Goal: Task Accomplishment & Management: Manage account settings

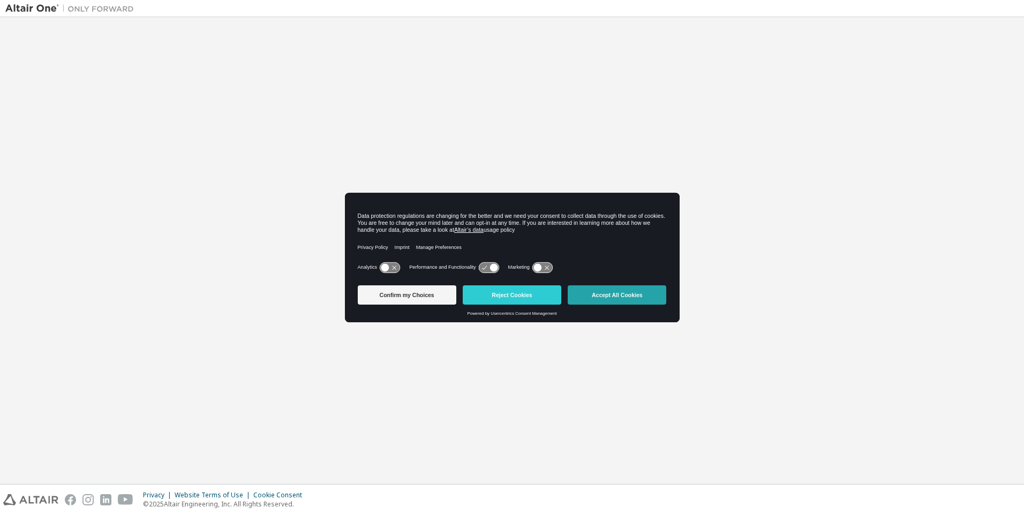
click at [617, 296] on button "Accept All Cookies" at bounding box center [616, 294] width 99 height 19
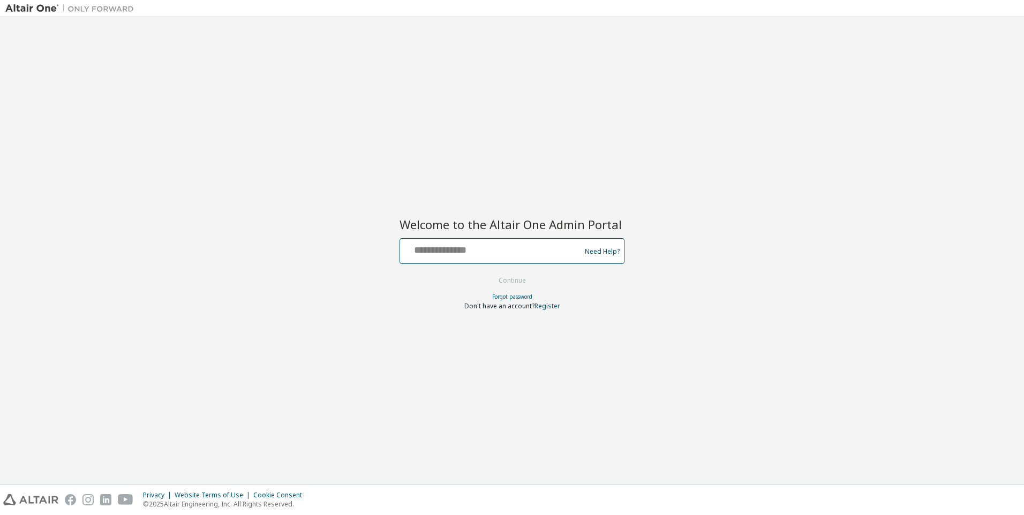
click at [492, 249] on input "text" at bounding box center [491, 249] width 175 height 16
type input "**********"
click at [512, 281] on button "Continue" at bounding box center [512, 280] width 50 height 16
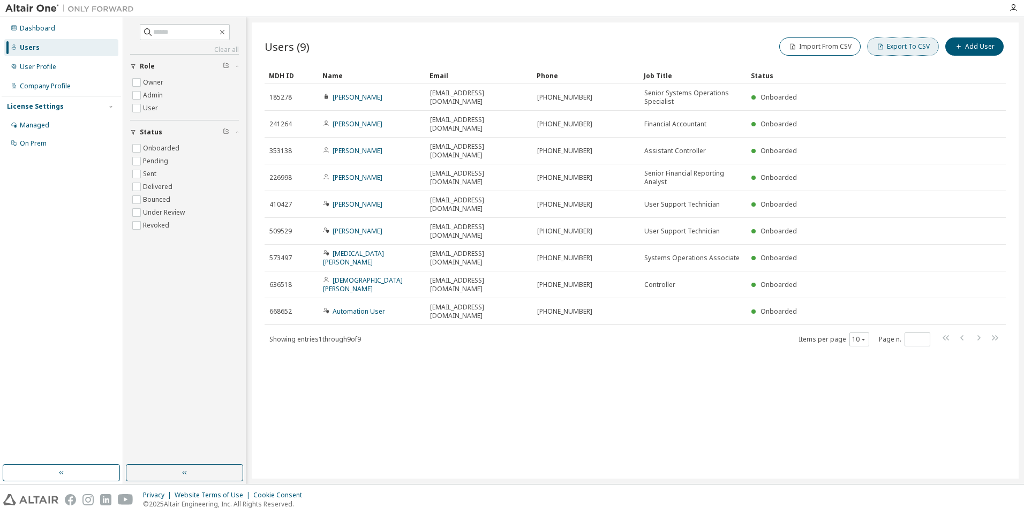
click at [905, 47] on button "Export To CSV" at bounding box center [903, 46] width 72 height 18
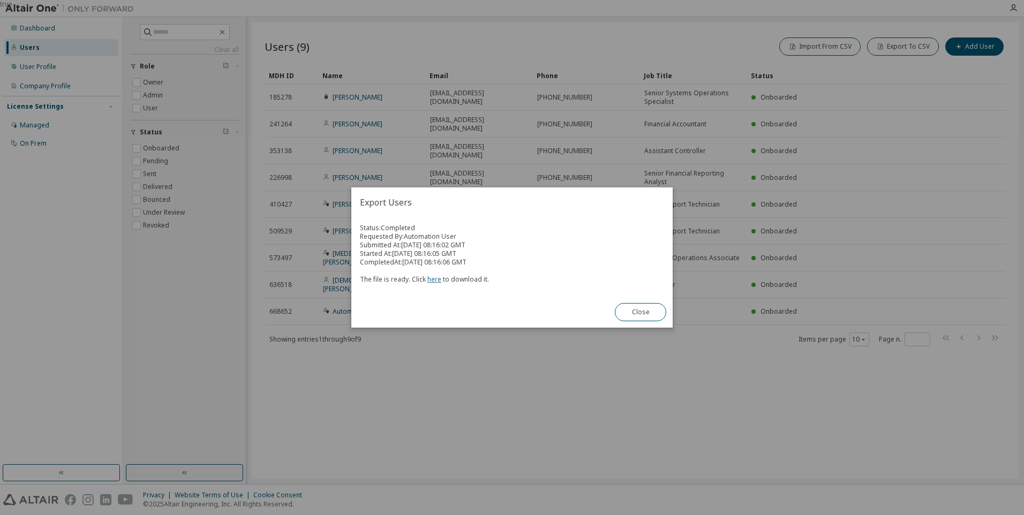
click at [432, 279] on link "here" at bounding box center [434, 279] width 14 height 9
click at [640, 312] on button "Close" at bounding box center [640, 312] width 51 height 18
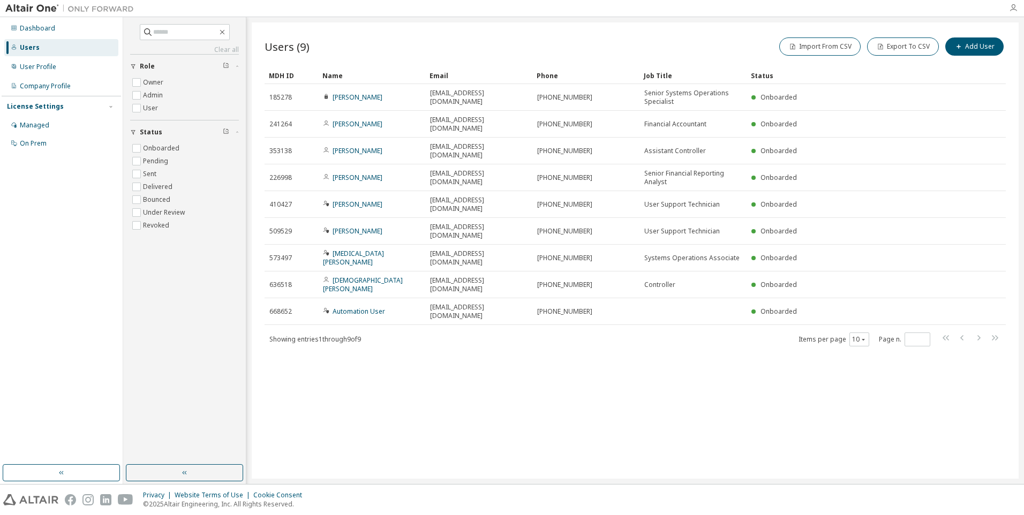
click at [1013, 8] on icon "button" at bounding box center [1013, 8] width 9 height 9
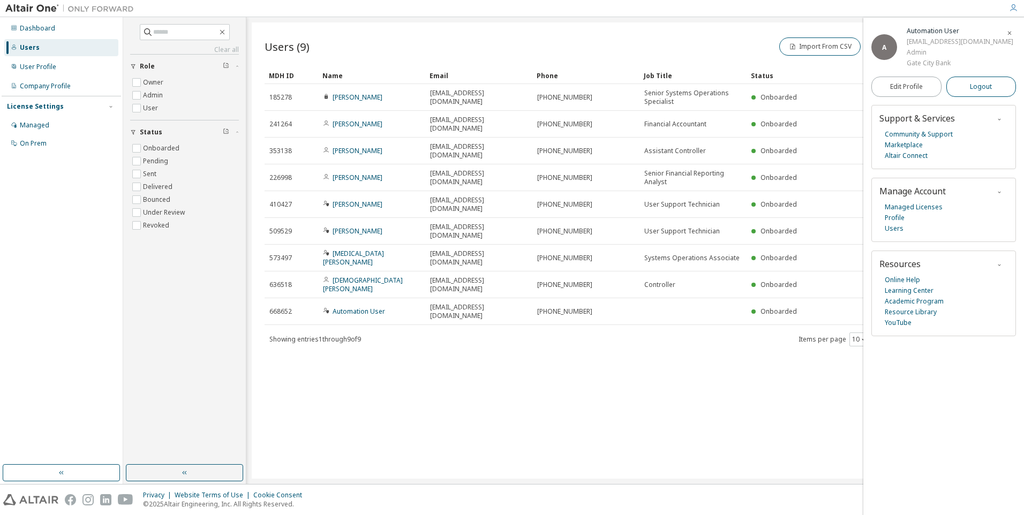
click at [981, 92] on span "Logout" at bounding box center [981, 86] width 22 height 11
